Goal: Navigation & Orientation: Find specific page/section

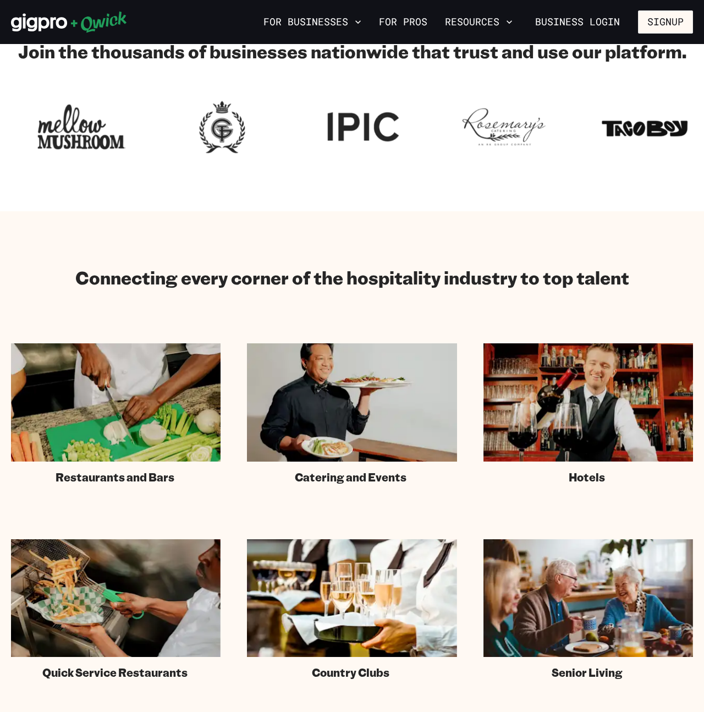
scroll to position [413, 0]
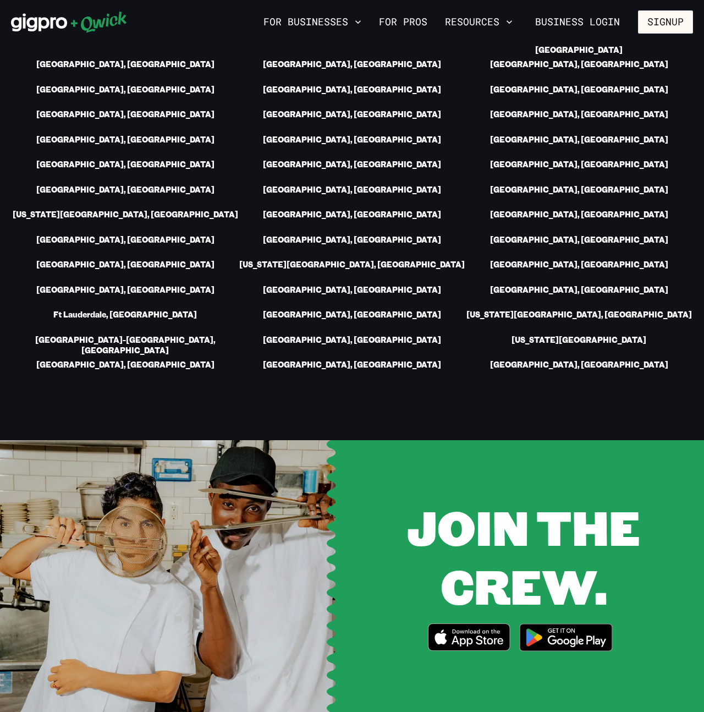
scroll to position [2276, 0]
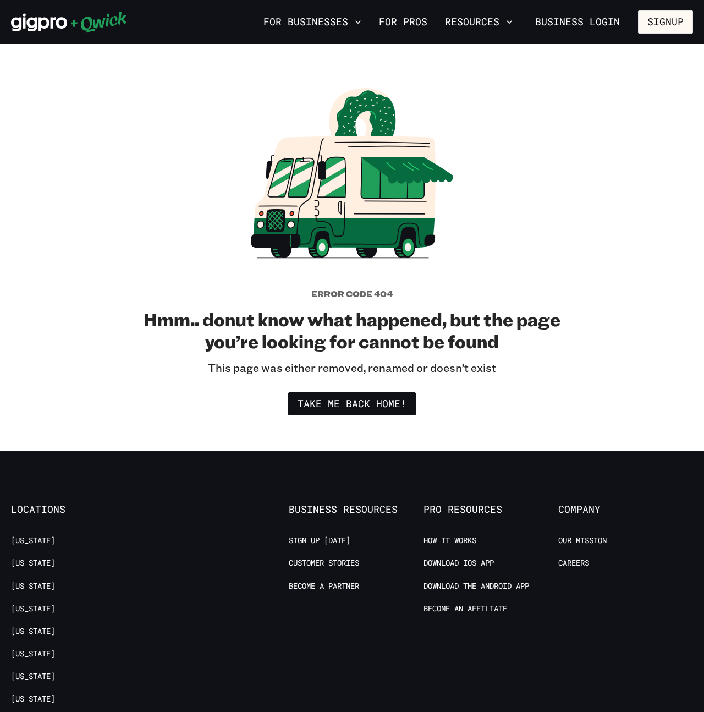
click at [66, 19] on icon at bounding box center [39, 23] width 56 height 18
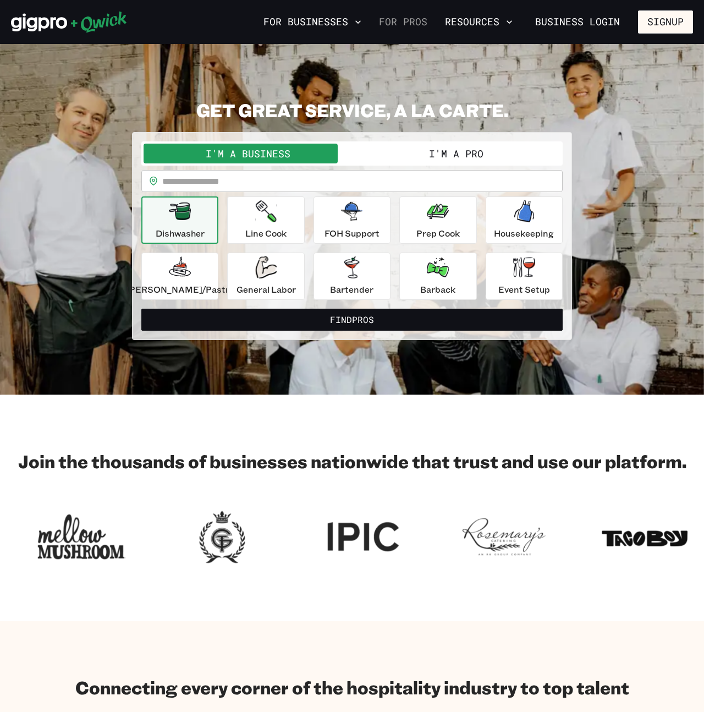
click at [405, 21] on link "For Pros" at bounding box center [403, 22] width 57 height 19
